Goal: Task Accomplishment & Management: Use online tool/utility

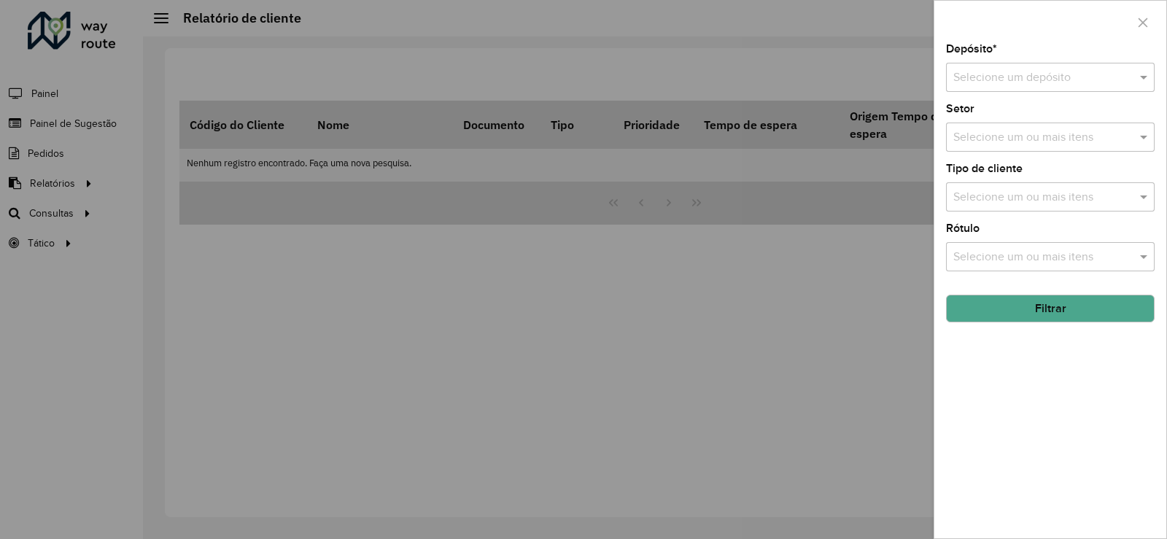
click at [866, 39] on div at bounding box center [583, 269] width 1167 height 539
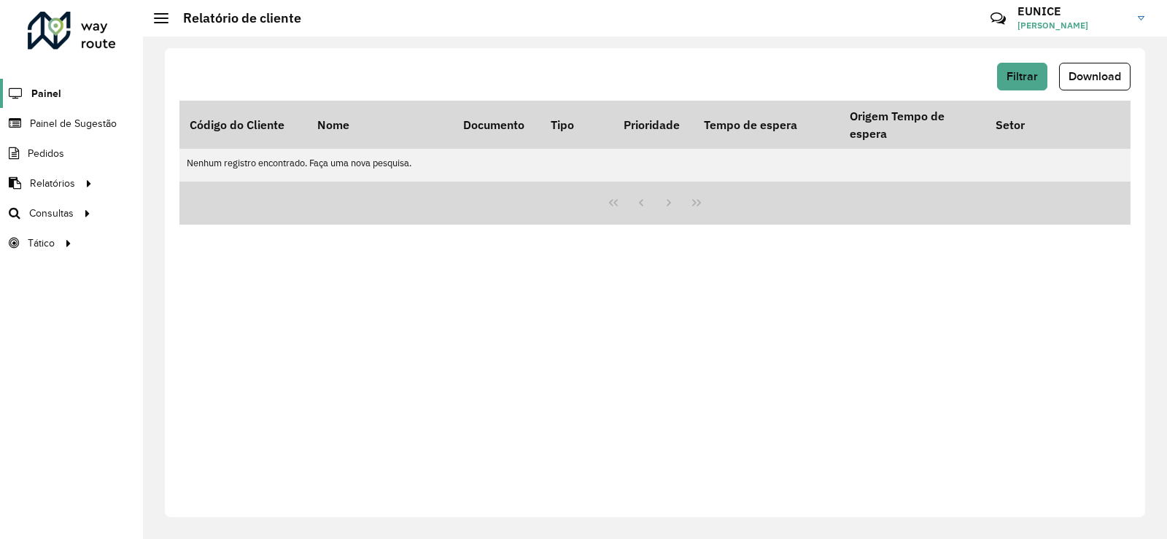
click at [47, 91] on span "Painel" at bounding box center [46, 93] width 30 height 15
click at [47, 121] on span "Painel de Sugestão" at bounding box center [75, 123] width 91 height 15
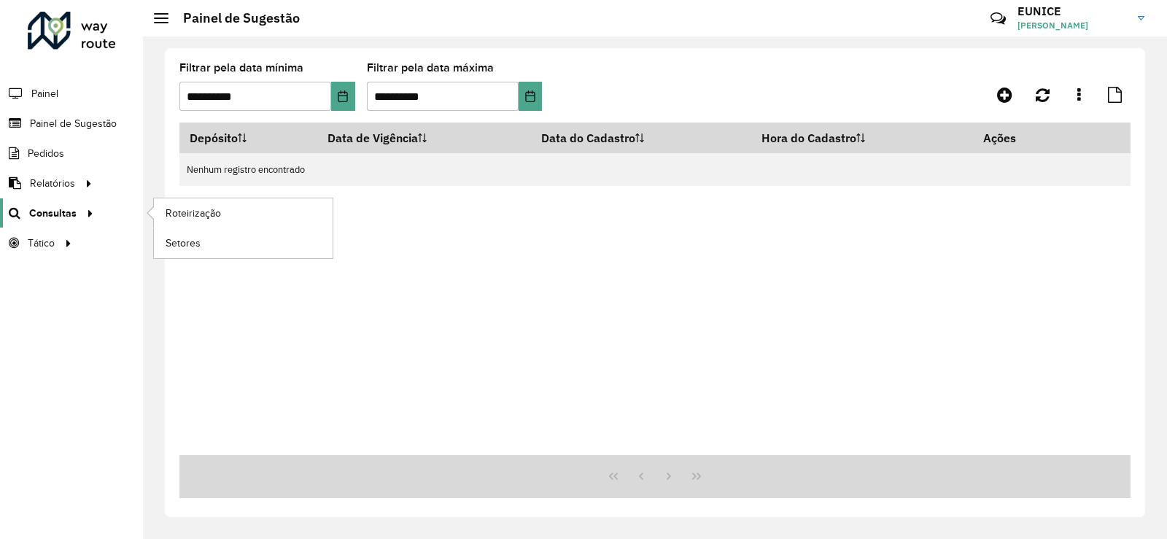
click at [77, 214] on div at bounding box center [88, 213] width 22 height 15
click at [187, 220] on span "Roteirização" at bounding box center [195, 213] width 59 height 15
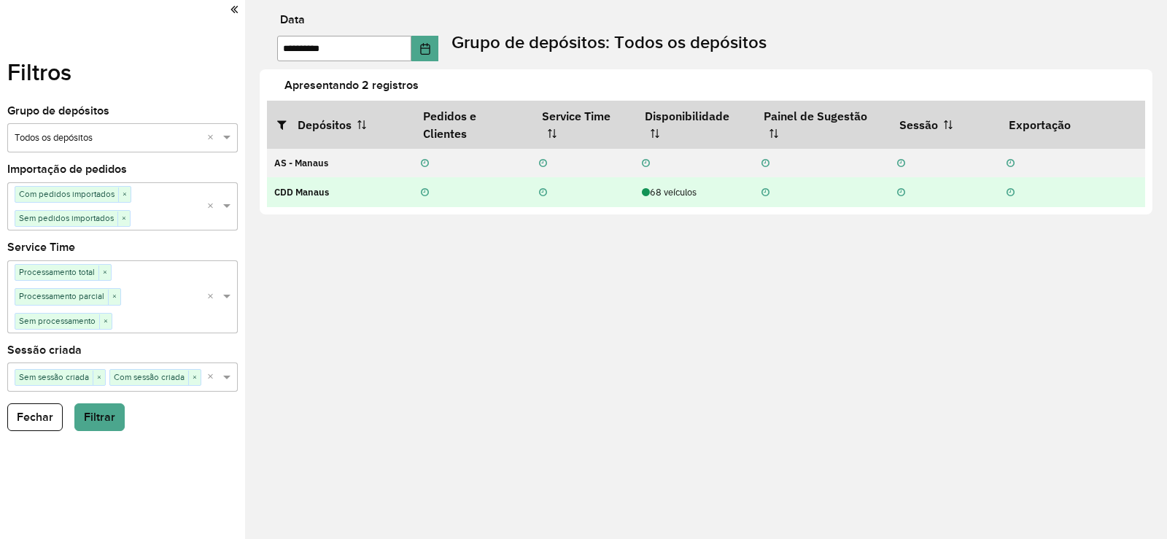
click at [680, 201] on td "68 veículos" at bounding box center [693, 191] width 119 height 29
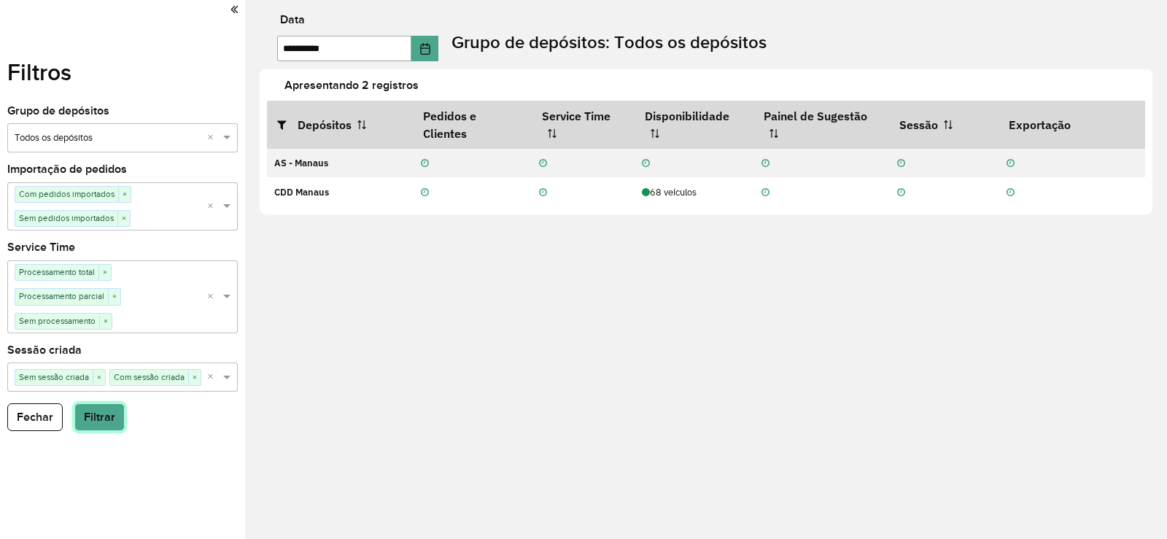
click at [101, 419] on button "Filtrar" at bounding box center [99, 417] width 50 height 28
click at [431, 51] on button "Choose Date" at bounding box center [425, 49] width 28 height 26
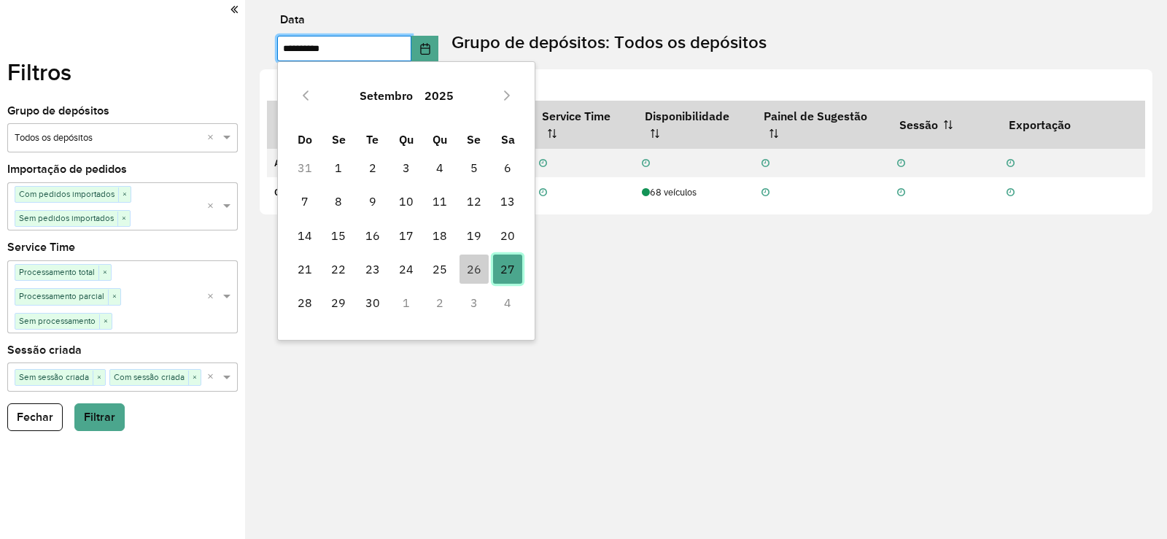
click at [507, 272] on span "27" at bounding box center [507, 269] width 29 height 29
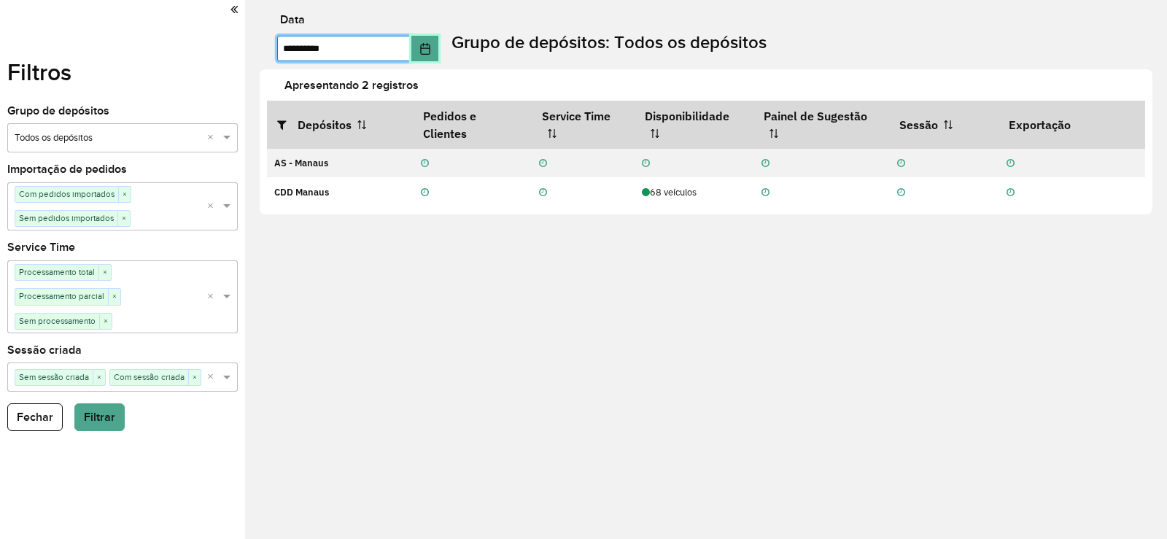
click at [425, 54] on button "Choose Date" at bounding box center [425, 49] width 28 height 26
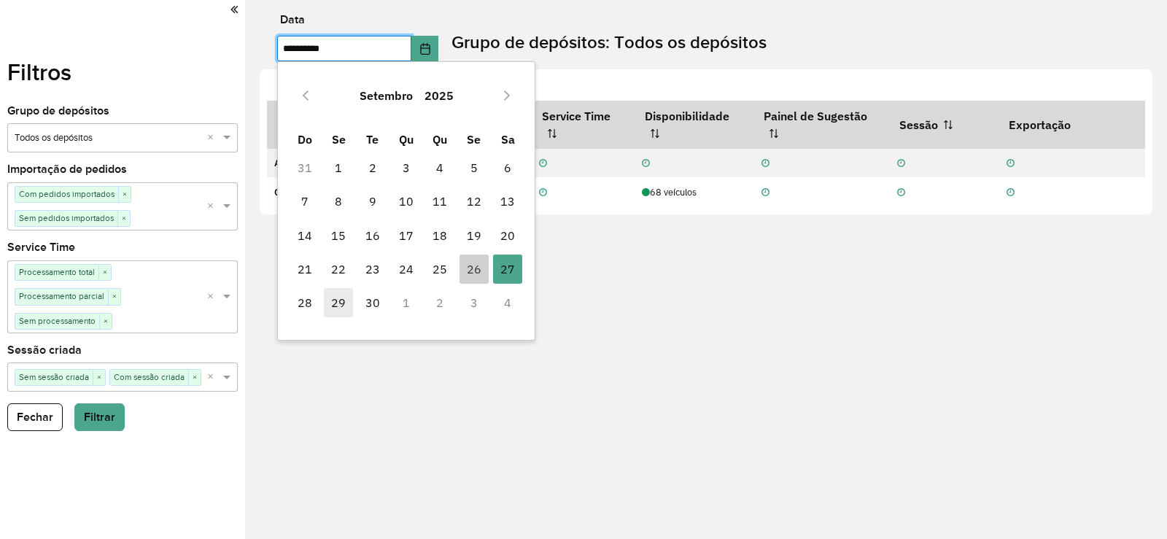
click at [341, 306] on span "29" at bounding box center [338, 302] width 29 height 29
type input "**********"
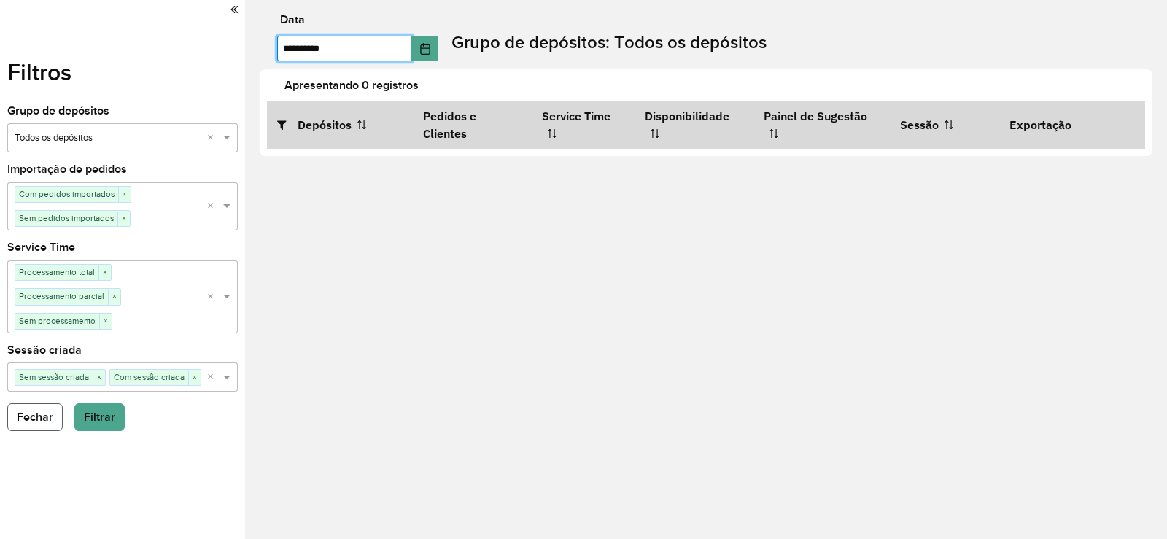
click at [34, 419] on button "Fechar" at bounding box center [34, 417] width 55 height 28
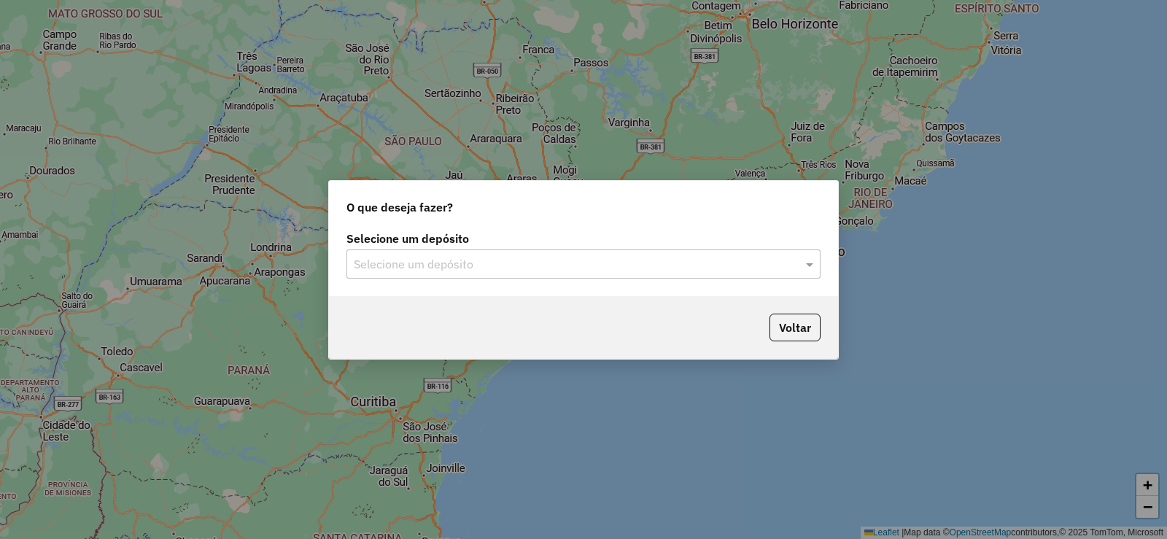
click at [745, 273] on div "Selecione um depósito" at bounding box center [583, 263] width 474 height 29
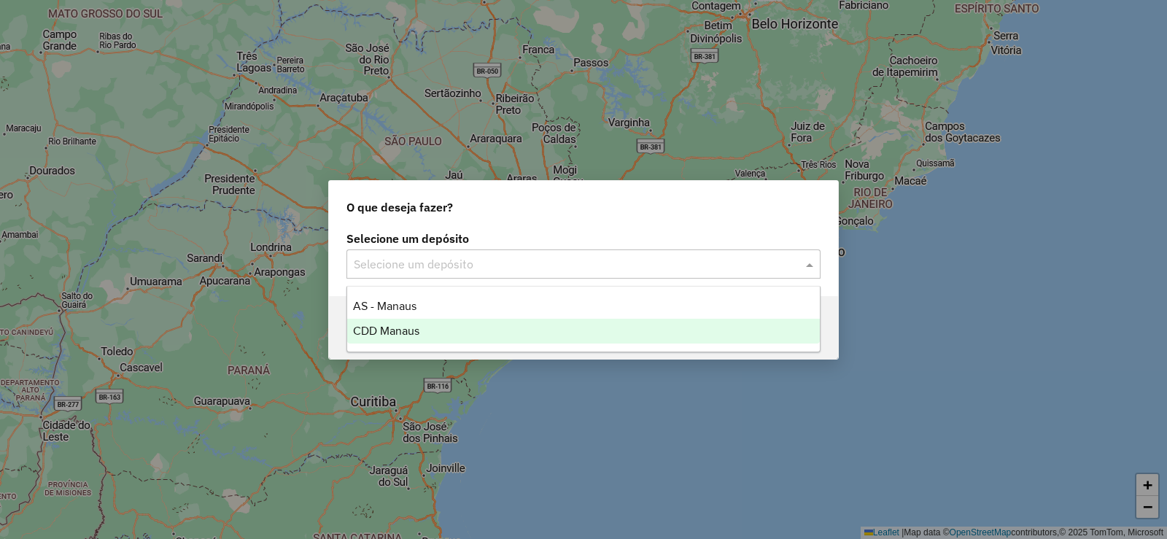
click at [435, 324] on div "CDD Manaus" at bounding box center [583, 331] width 473 height 25
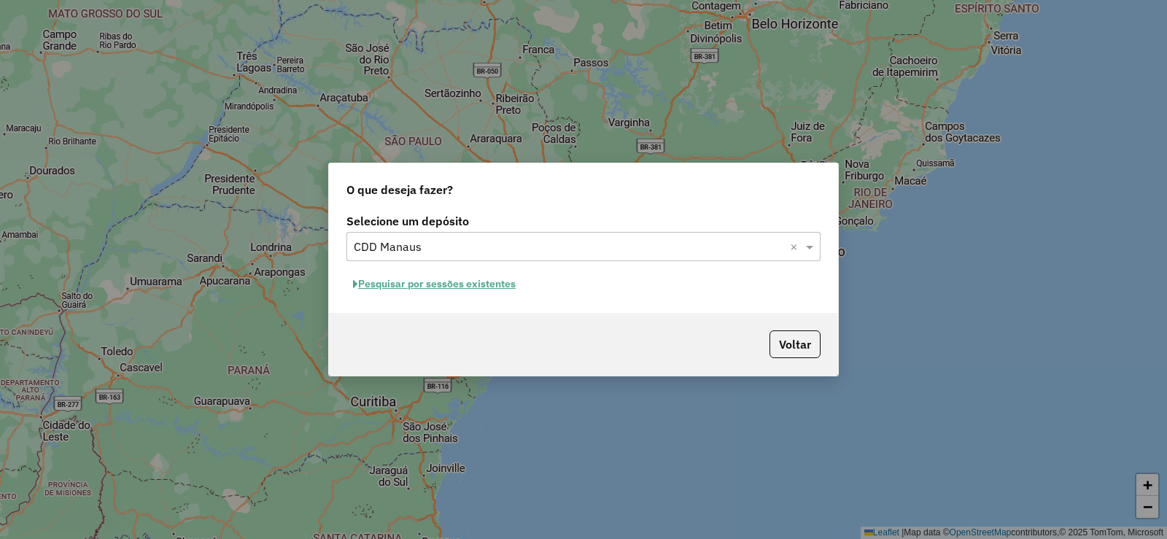
click at [456, 281] on button "Pesquisar por sessões existentes" at bounding box center [434, 284] width 176 height 23
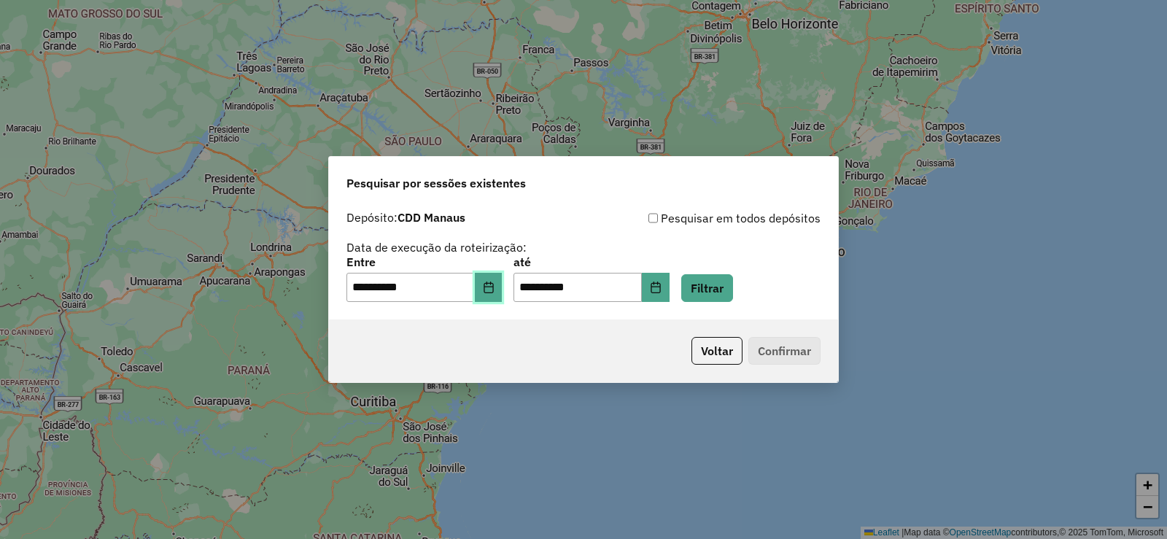
click at [493, 292] on icon "Choose Date" at bounding box center [488, 288] width 9 height 12
click at [725, 287] on button "Filtrar" at bounding box center [707, 288] width 52 height 28
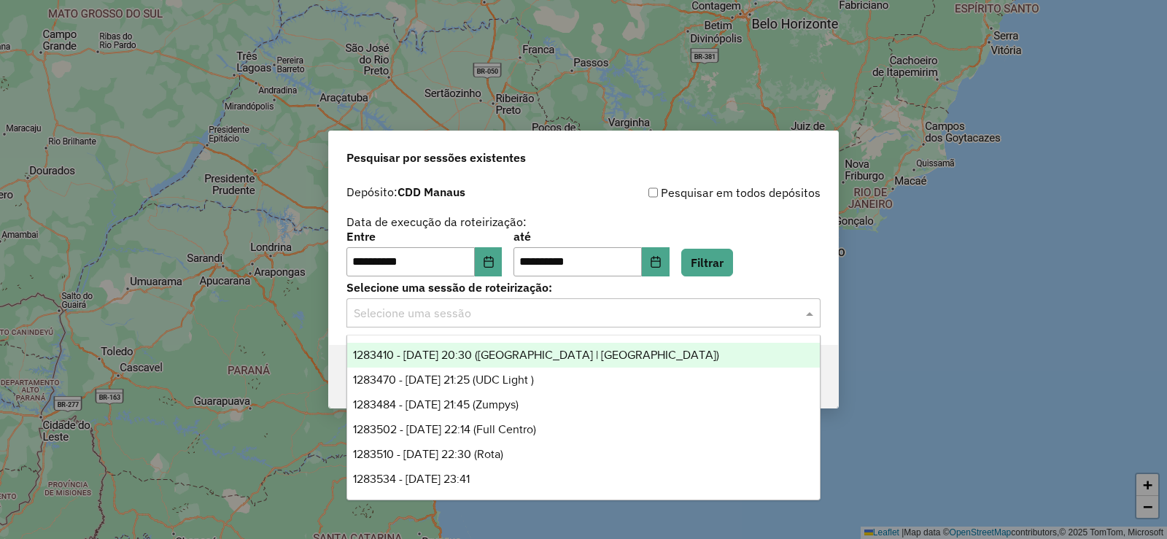
click at [632, 311] on input "text" at bounding box center [569, 314] width 430 height 18
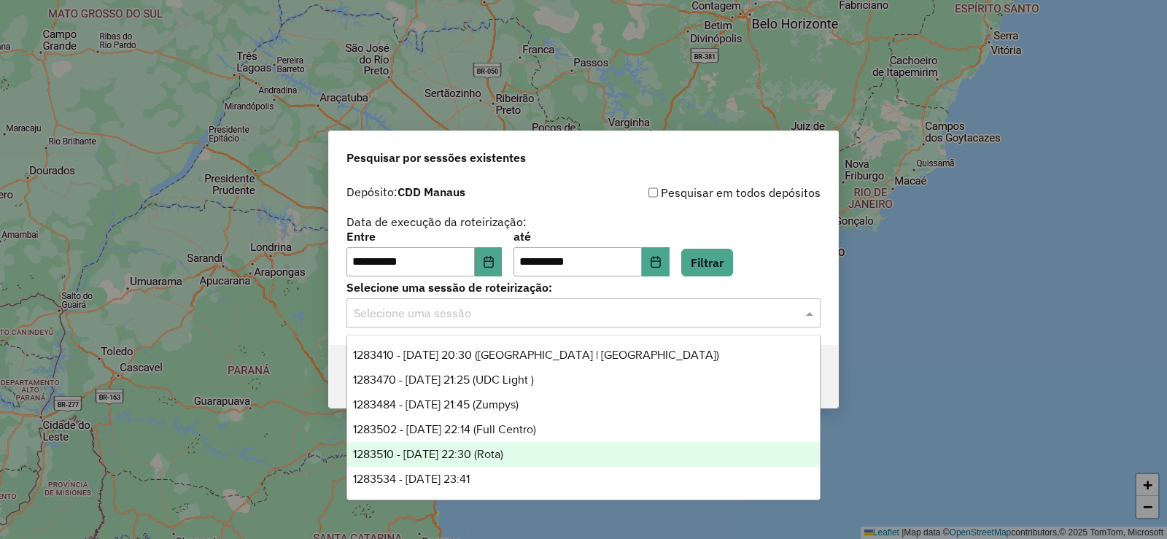
click at [503, 449] on span "1283510 - 26/09/2025 22:30 (Rota)" at bounding box center [428, 454] width 150 height 12
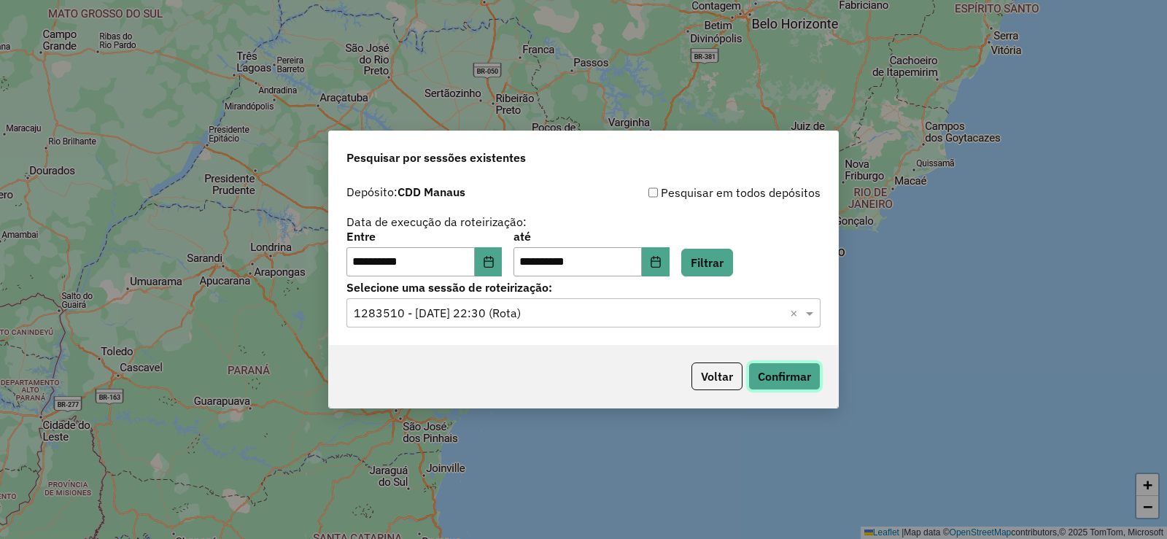
click at [796, 384] on button "Confirmar" at bounding box center [784, 376] width 72 height 28
click at [498, 270] on button "Choose Date" at bounding box center [489, 261] width 28 height 29
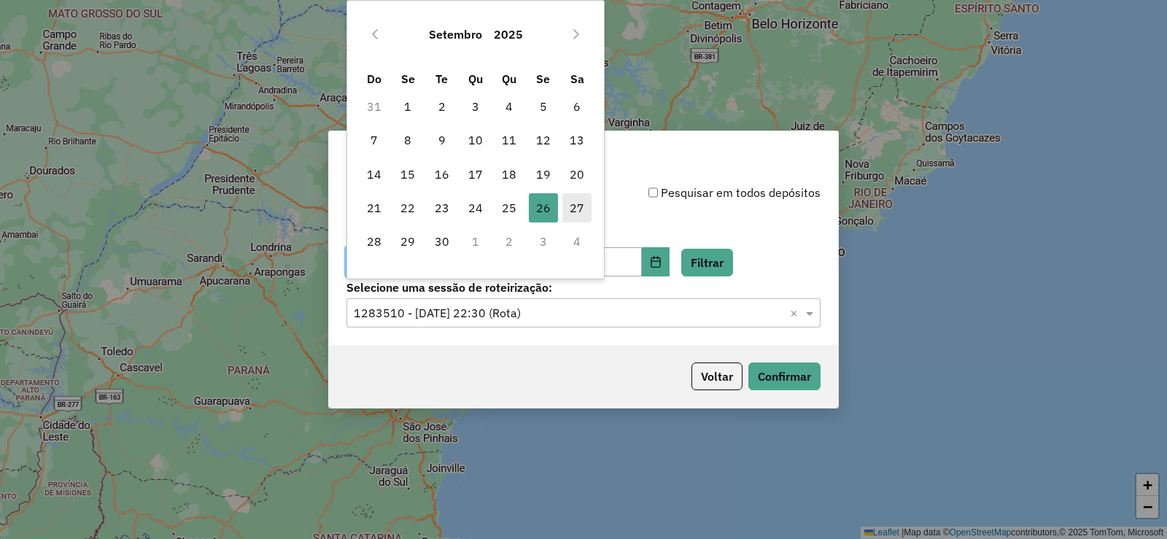
drag, startPoint x: 577, startPoint y: 211, endPoint x: 591, endPoint y: 206, distance: 14.5
click at [580, 210] on span "27" at bounding box center [576, 207] width 29 height 29
type input "**********"
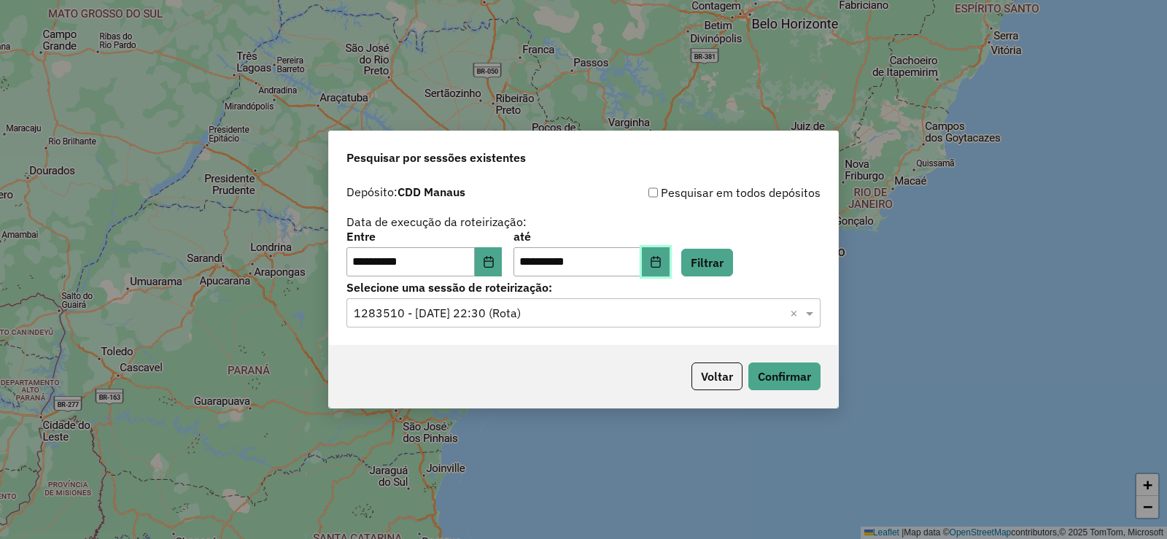
click at [669, 270] on button "Choose Date" at bounding box center [656, 261] width 28 height 29
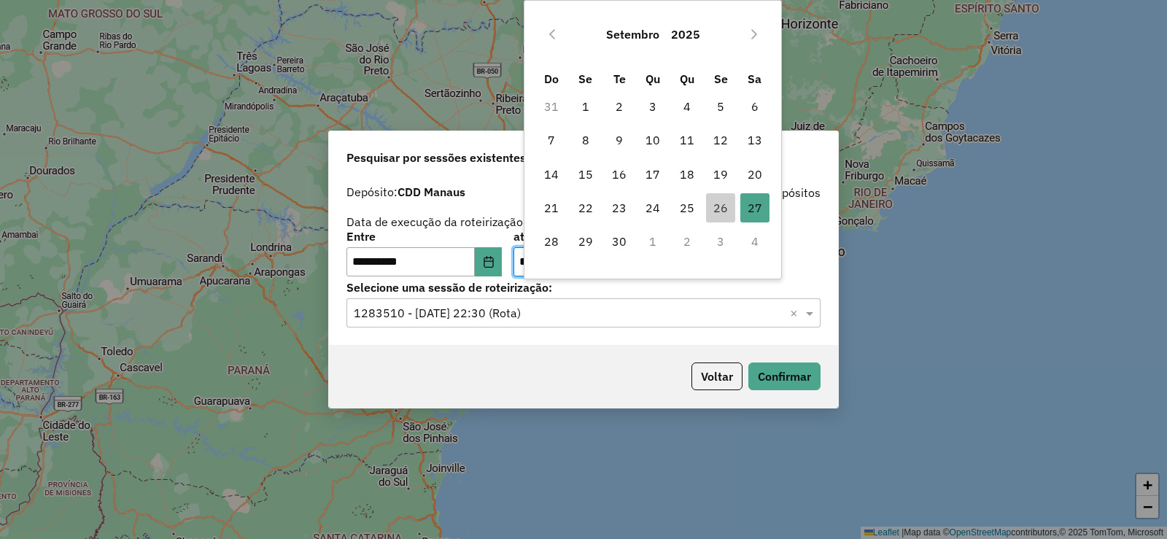
click at [740, 209] on td "27 27" at bounding box center [754, 208] width 34 height 34
click at [750, 219] on span "27" at bounding box center [754, 207] width 29 height 29
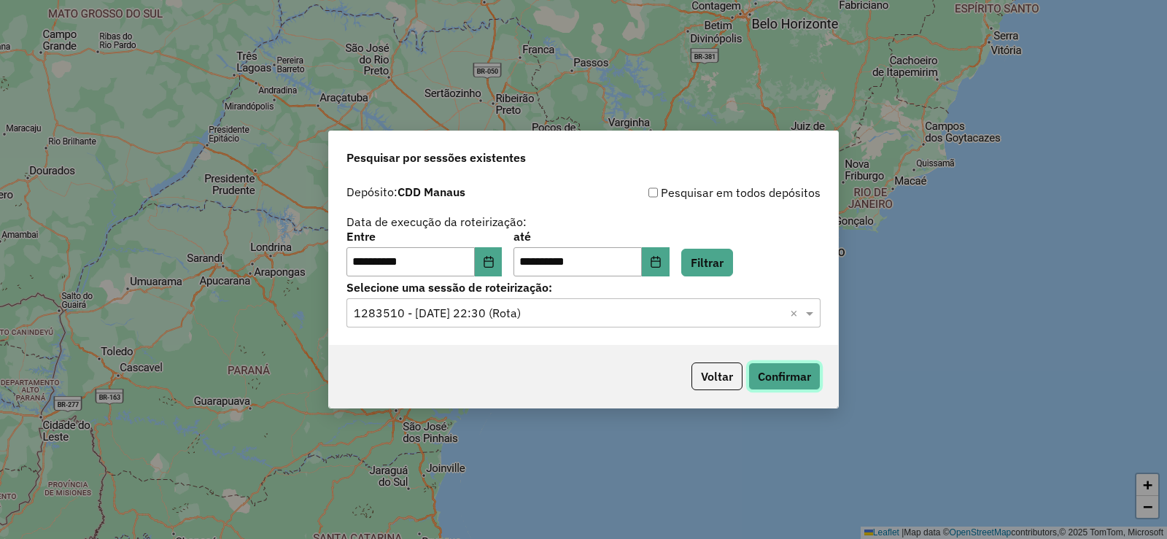
click at [772, 380] on button "Confirmar" at bounding box center [784, 376] width 72 height 28
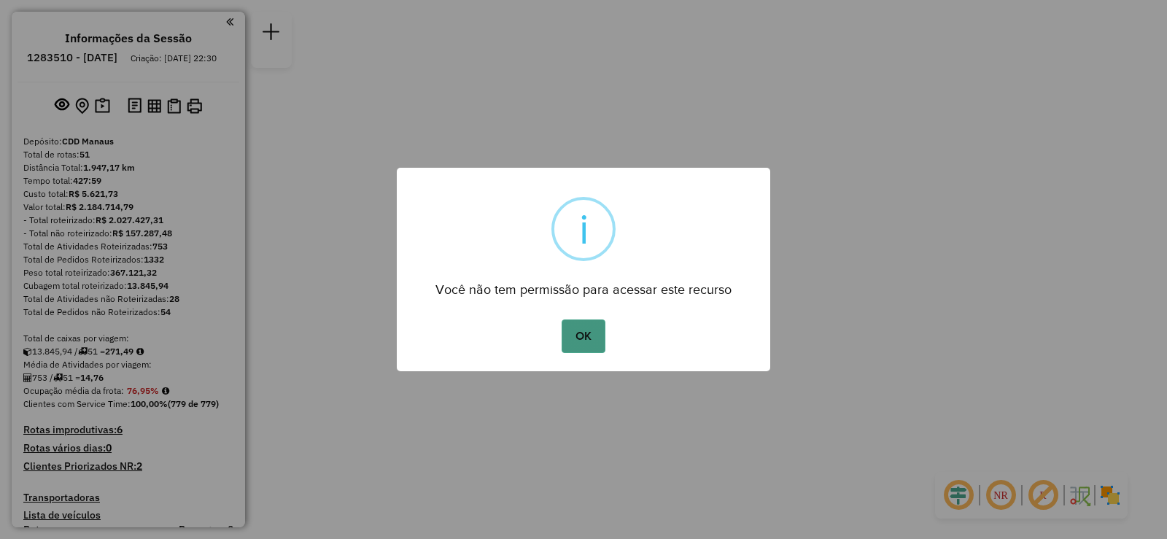
click at [576, 333] on button "OK" at bounding box center [583, 336] width 43 height 34
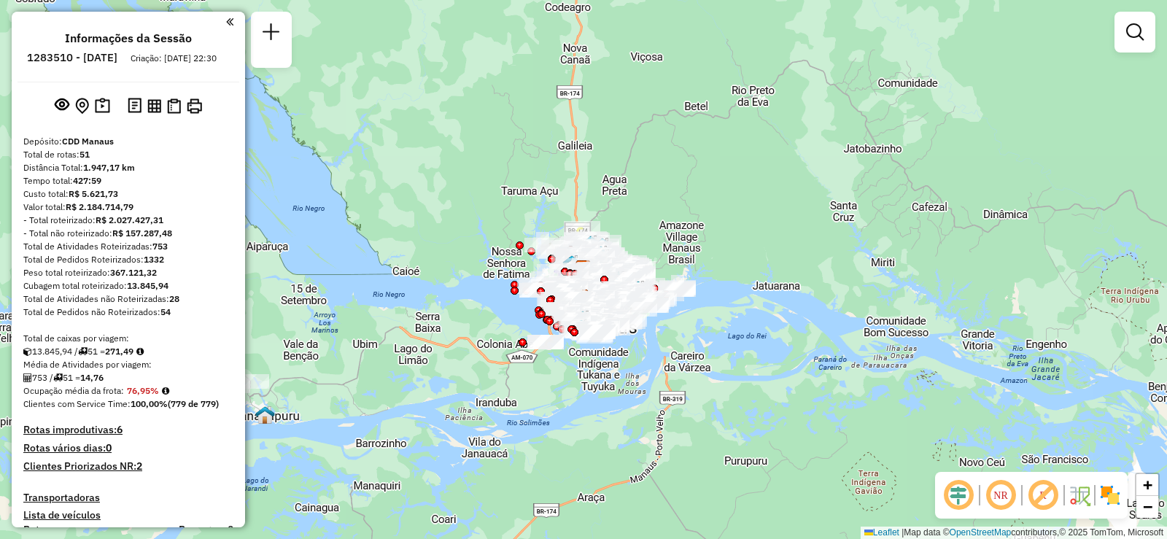
scroll to position [219, 0]
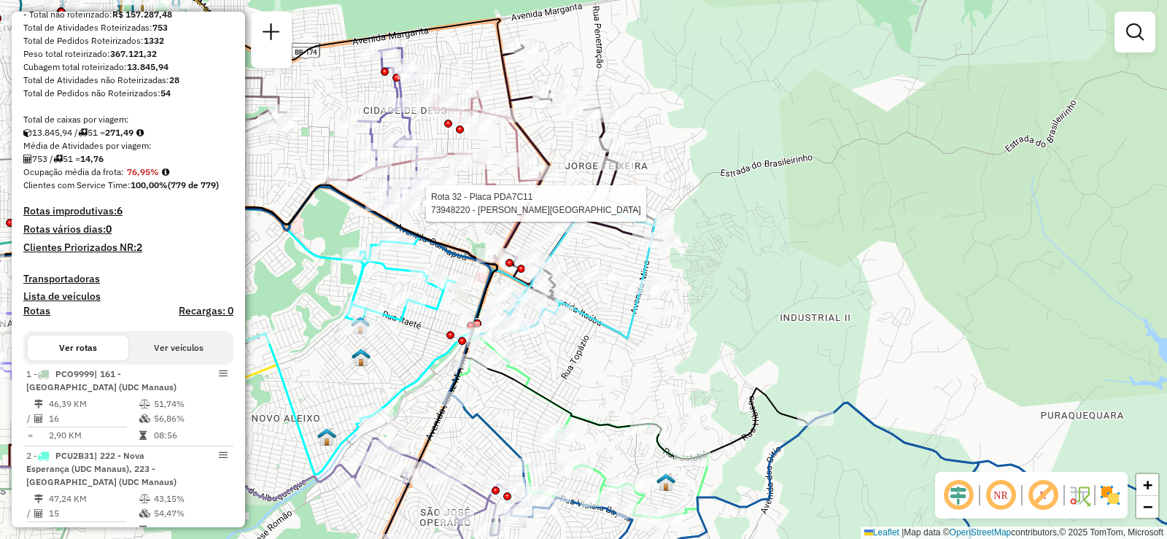
select select "**********"
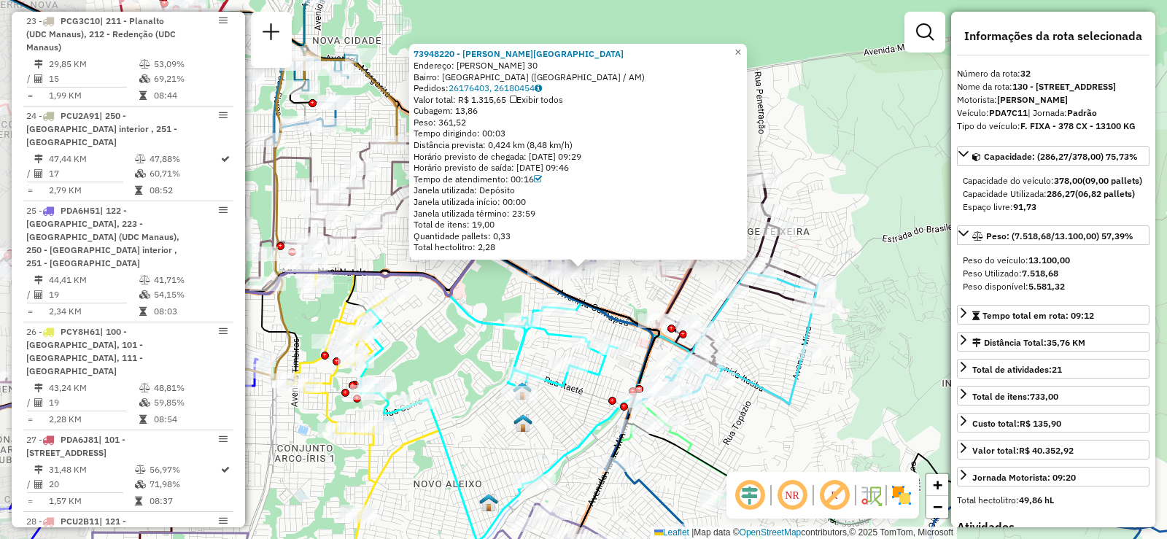
scroll to position [3314, 0]
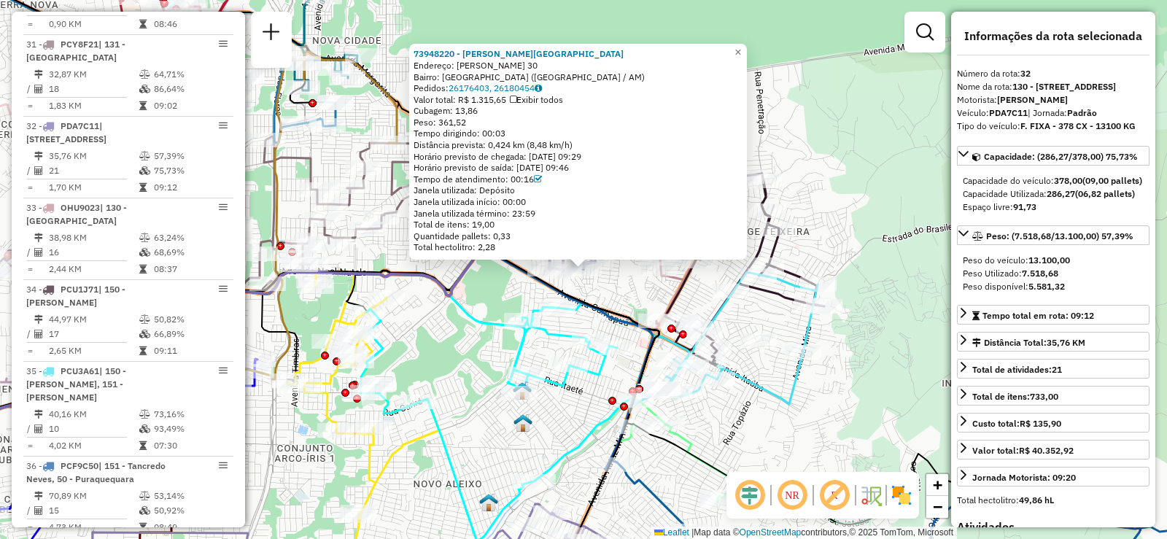
click at [822, 188] on div "73948220 - EDSON ALVES AMAZONAS Endereço: R CARLOS SOUZA 30 Bairro: CIDADE NOVA…" at bounding box center [583, 269] width 1167 height 539
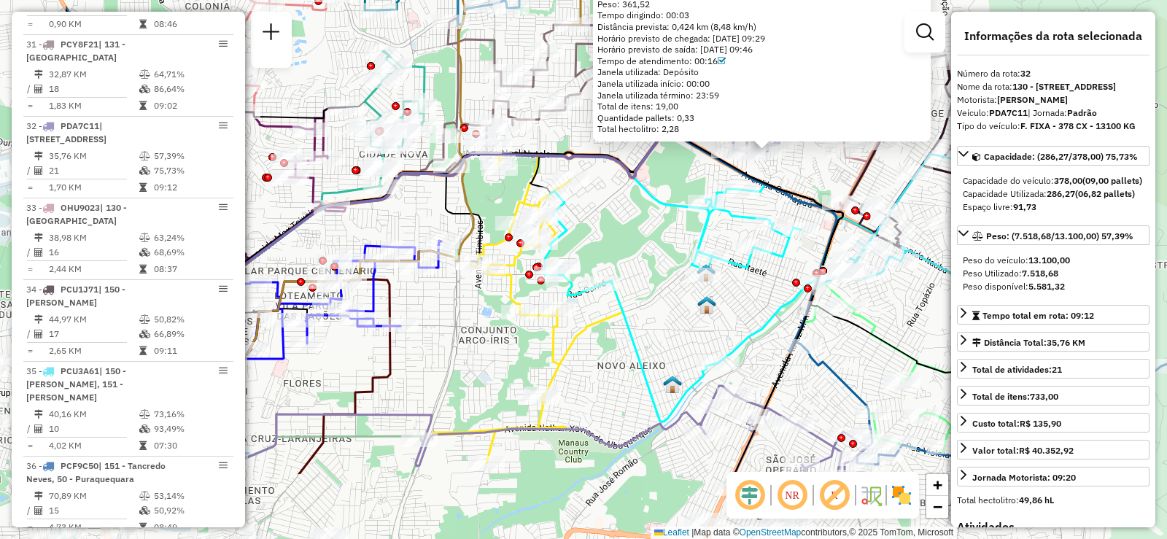
drag, startPoint x: 448, startPoint y: 325, endPoint x: 630, endPoint y: 206, distance: 217.7
click at [630, 206] on div "73948220 - EDSON ALVES AMAZONAS Endereço: R CARLOS SOUZA 30 Bairro: CIDADE NOVA…" at bounding box center [583, 269] width 1167 height 539
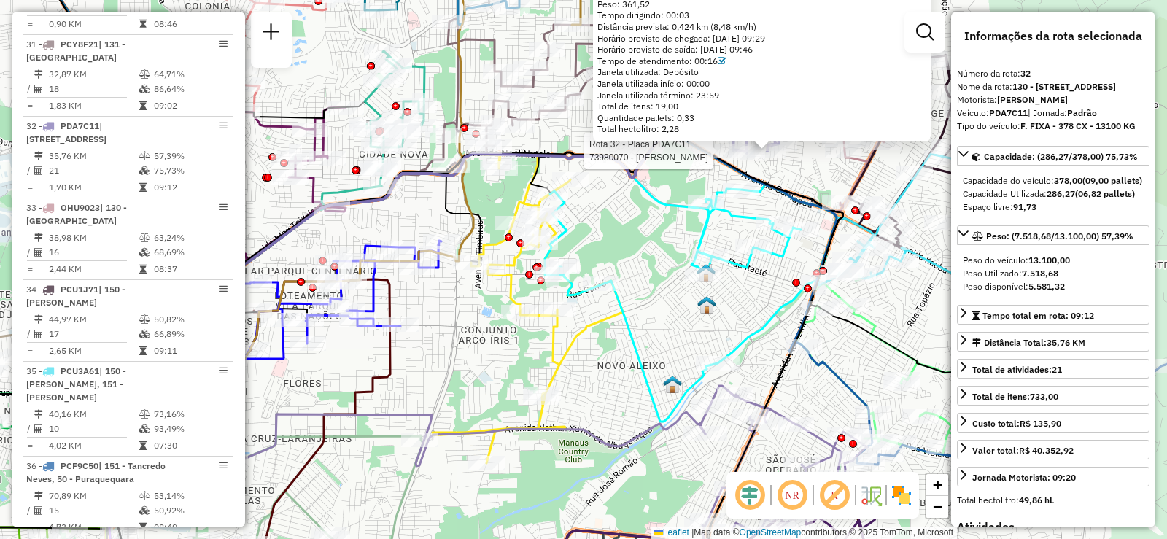
click at [428, 356] on div "Rota 32 - Placa PDA7C11 73980070 - WELLITON OLIVEIRA 73948220 - EDSON ALVES AMA…" at bounding box center [583, 269] width 1167 height 539
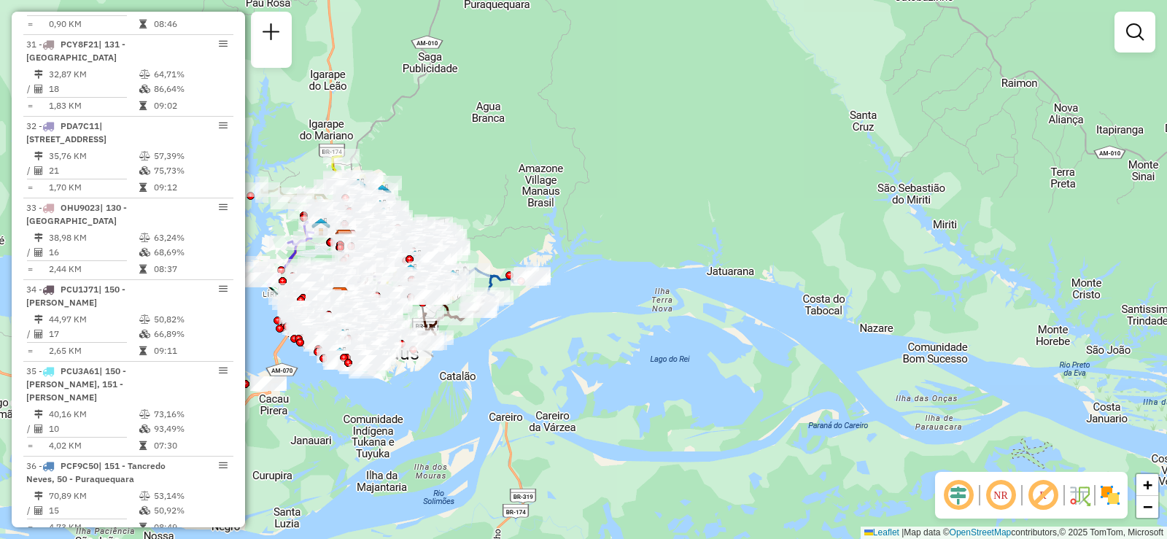
click at [623, 228] on div "Janela de atendimento Grade de atendimento Capacidade Transportadoras Veículos …" at bounding box center [583, 269] width 1167 height 539
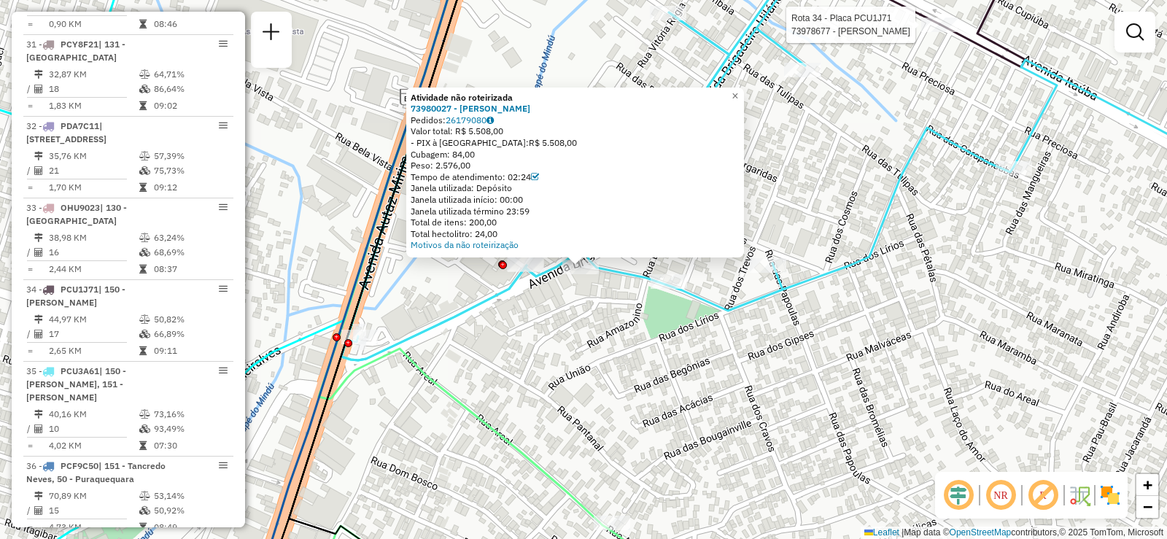
select select "**********"
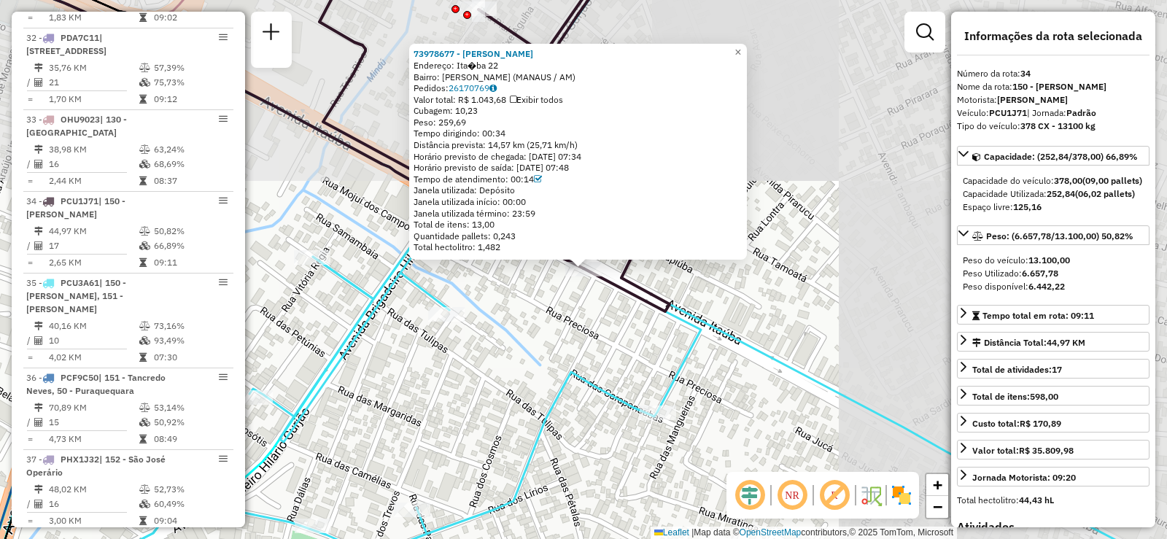
scroll to position [3477, 0]
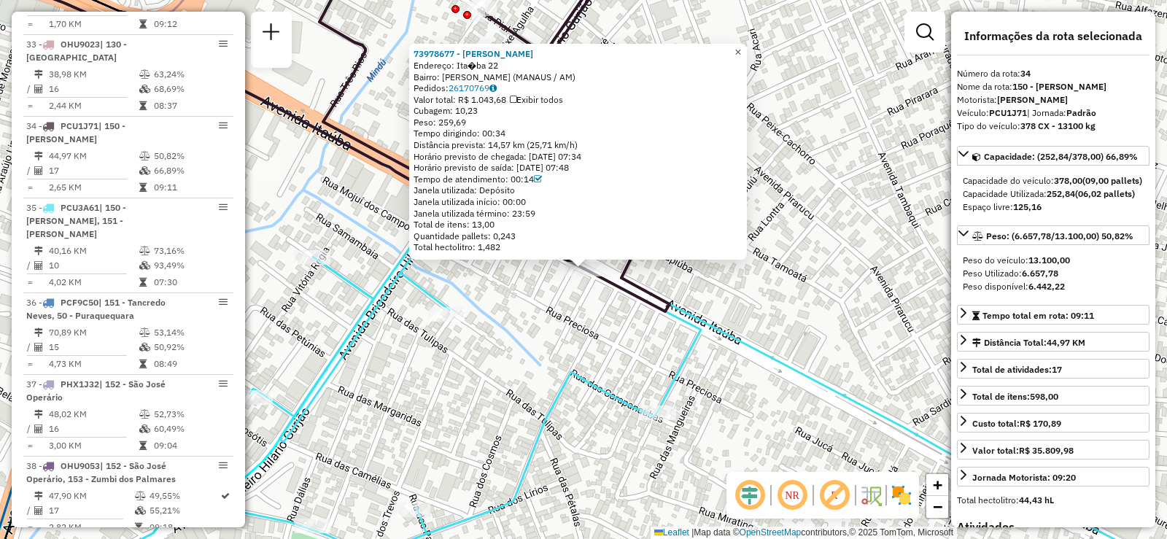
click at [741, 47] on span "×" at bounding box center [737, 52] width 7 height 12
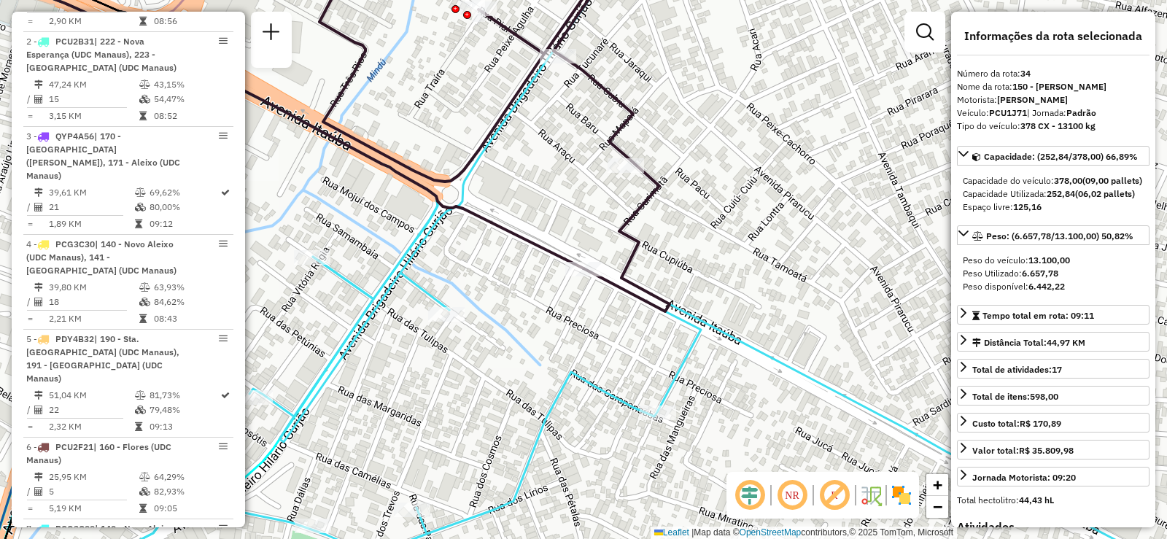
scroll to position [341, 0]
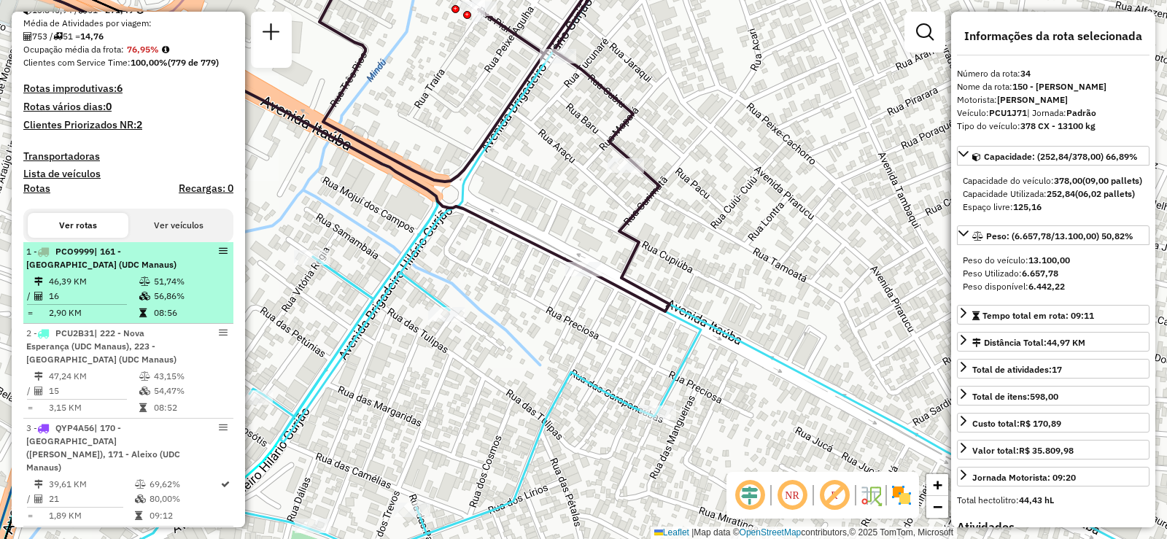
click at [139, 300] on icon at bounding box center [144, 296] width 11 height 9
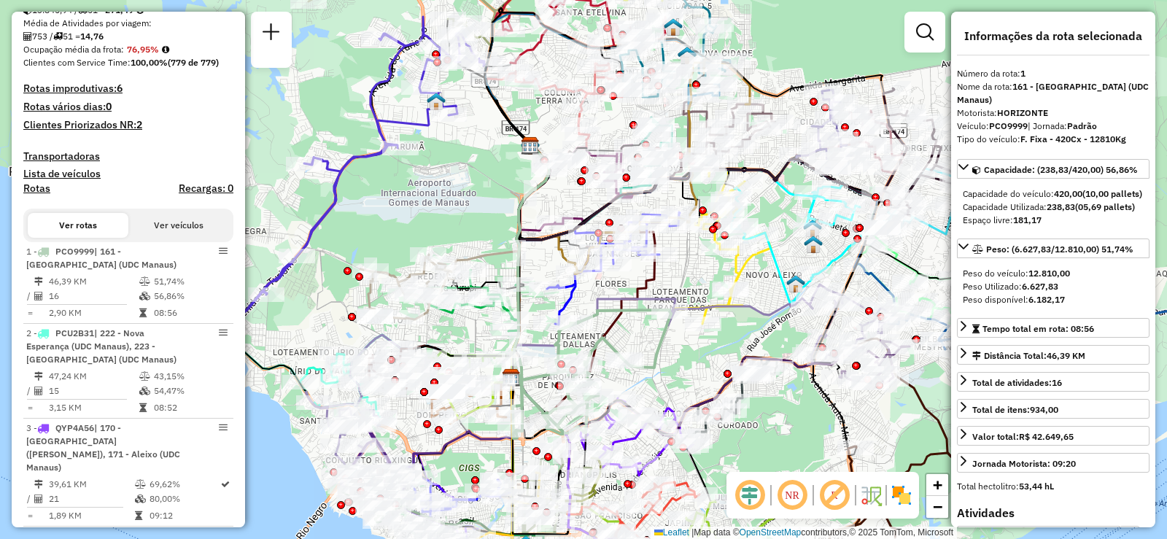
click at [106, 95] on h4 "Rotas improdutivas: 6" at bounding box center [128, 88] width 210 height 12
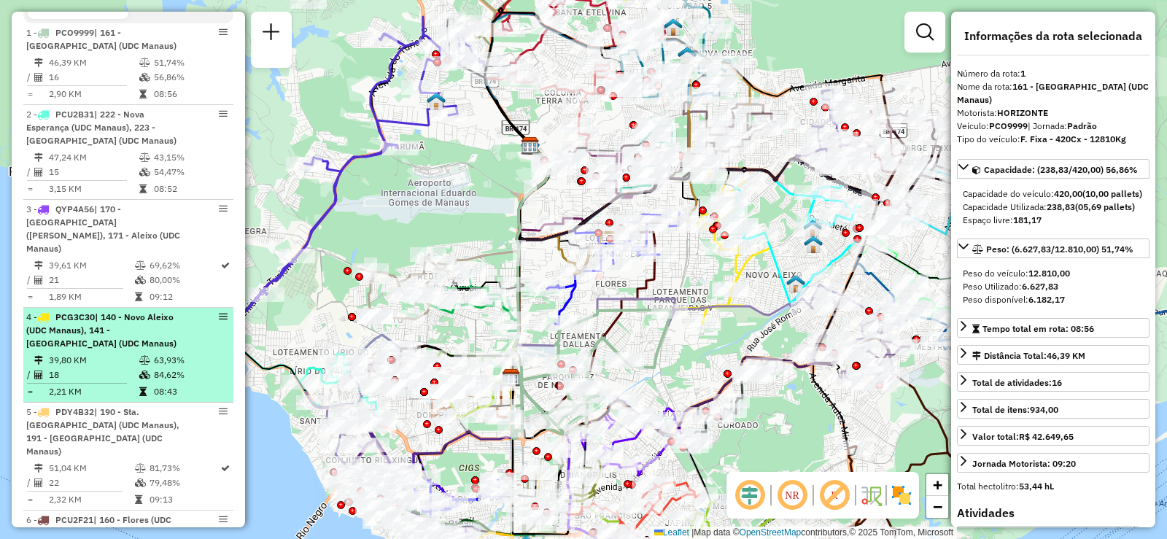
scroll to position [633, 0]
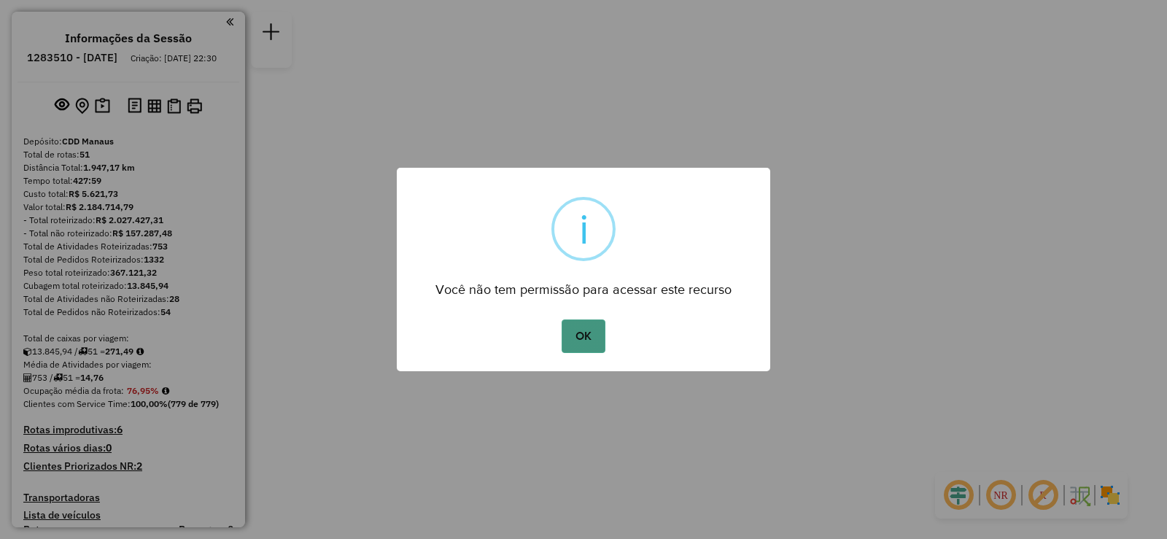
click at [589, 338] on button "OK" at bounding box center [583, 336] width 43 height 34
